Goal: Task Accomplishment & Management: Use online tool/utility

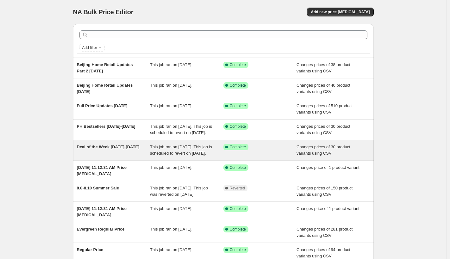
click at [136, 157] on div "Deal of the Week [DATE]-[DATE]" at bounding box center [113, 150] width 73 height 13
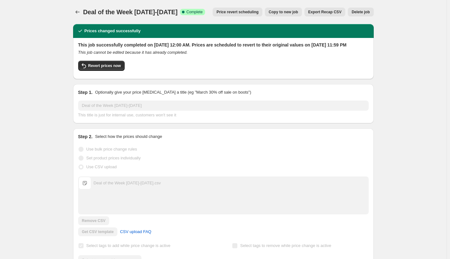
click at [286, 11] on span "Copy to new job" at bounding box center [283, 12] width 29 height 5
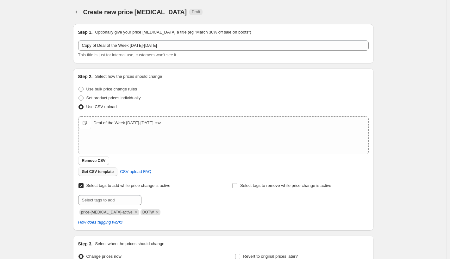
click at [109, 172] on span "Get CSV template" at bounding box center [98, 171] width 32 height 5
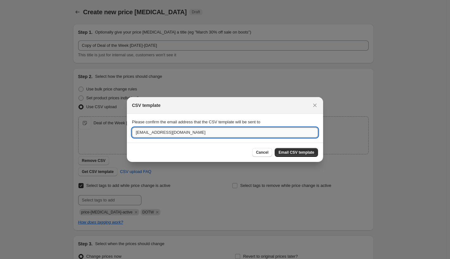
click at [156, 135] on input "[EMAIL_ADDRESS][DOMAIN_NAME]" at bounding box center [225, 133] width 186 height 10
type input "[EMAIL_ADDRESS][DOMAIN_NAME]"
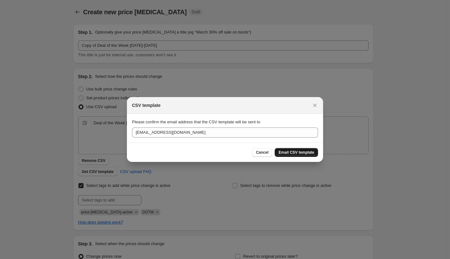
click at [289, 152] on span "Email CSV template" at bounding box center [297, 152] width 36 height 5
